Goal: Use online tool/utility: Utilize a website feature to perform a specific function

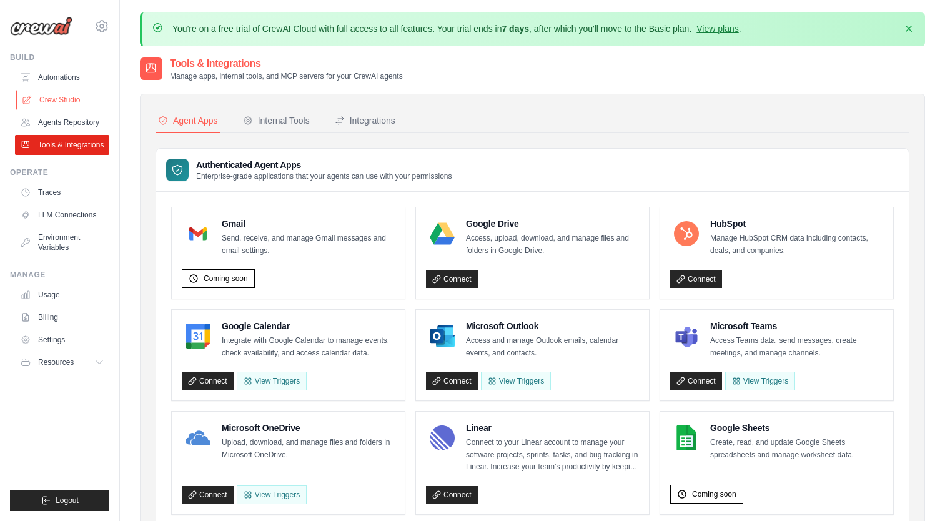
drag, startPoint x: 0, startPoint y: 0, endPoint x: 29, endPoint y: 103, distance: 107.0
click at [29, 103] on icon at bounding box center [27, 100] width 8 height 8
click at [59, 97] on link "Crew Studio" at bounding box center [63, 100] width 94 height 20
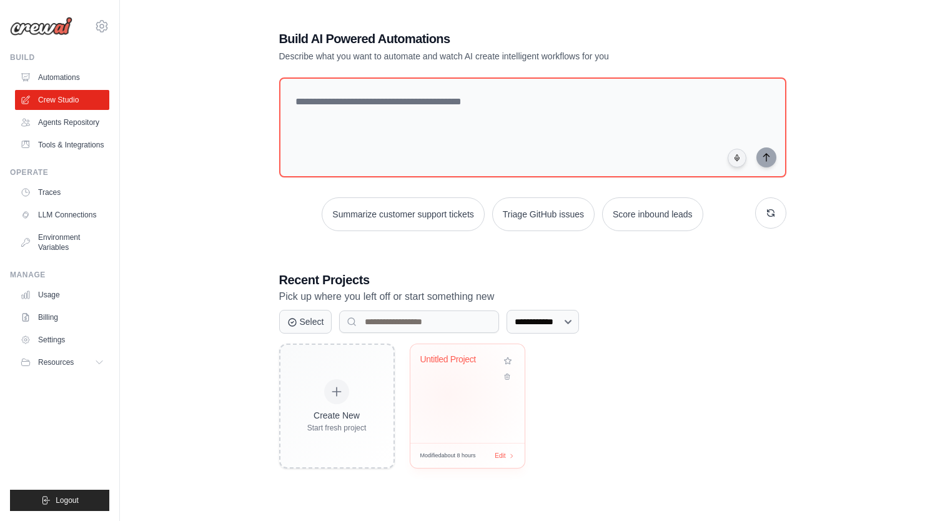
click at [448, 393] on div "Untitled Project" at bounding box center [467, 393] width 114 height 99
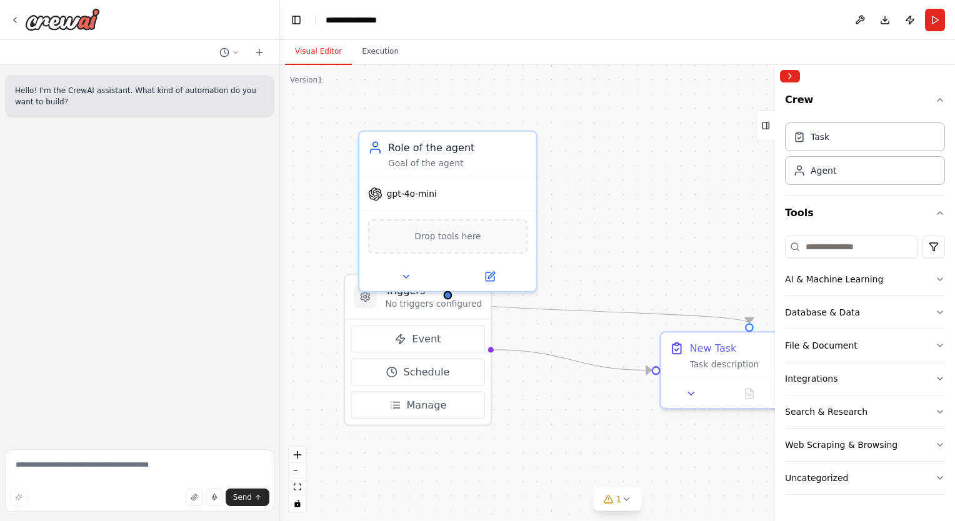
drag, startPoint x: 352, startPoint y: 263, endPoint x: 559, endPoint y: 484, distance: 302.3
click at [559, 484] on div ".deletable-edge-delete-btn { width: 20px; height: 20px; border: 0px solid #ffff…" at bounding box center [617, 293] width 675 height 456
